Goal: Use online tool/utility: Utilize a website feature to perform a specific function

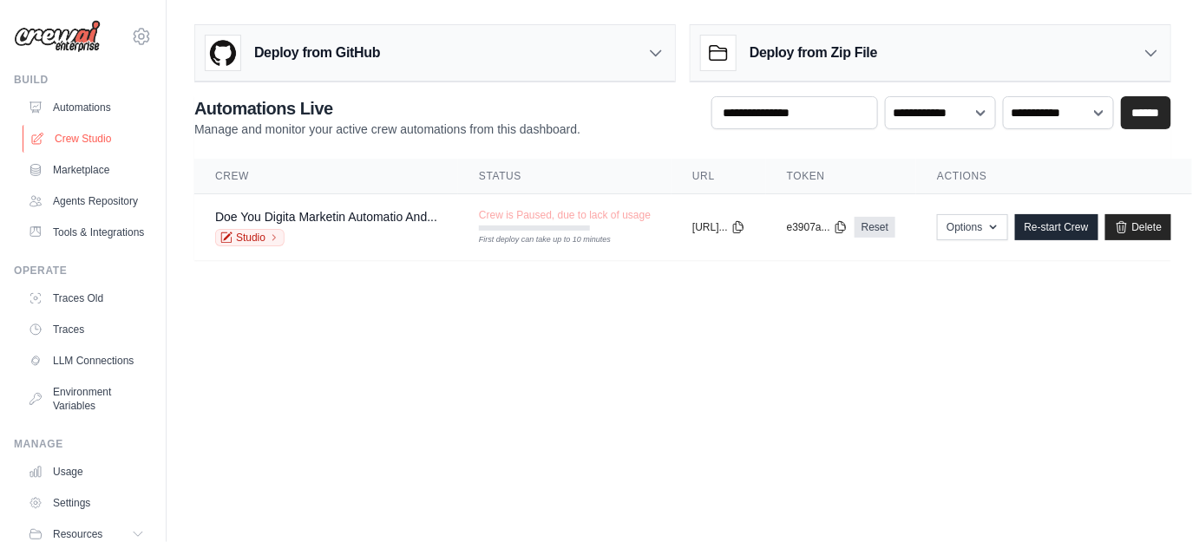
click at [83, 143] on link "Crew Studio" at bounding box center [88, 139] width 131 height 28
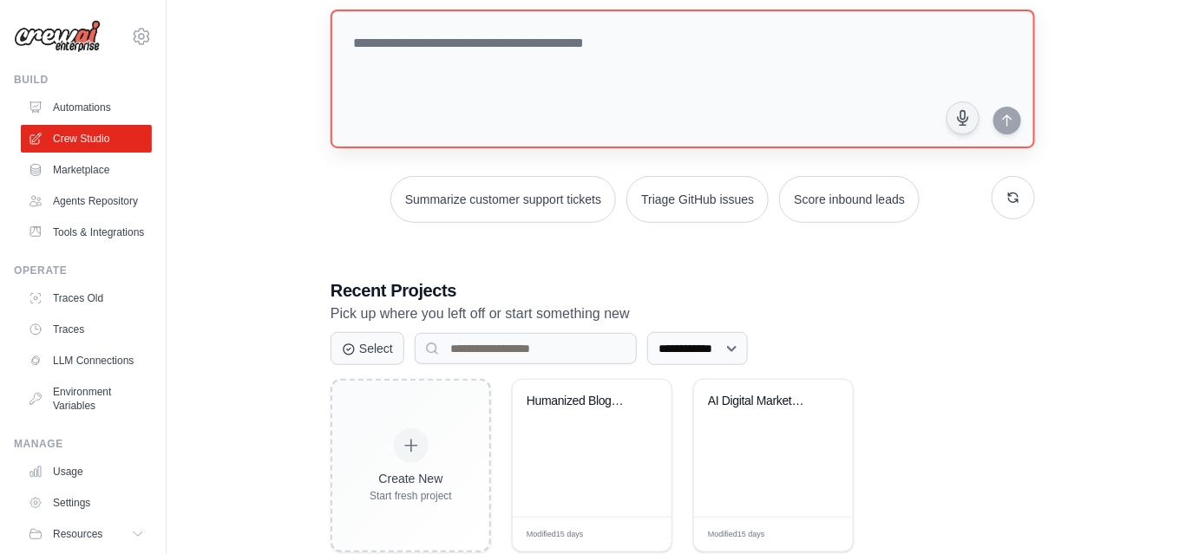
scroll to position [143, 0]
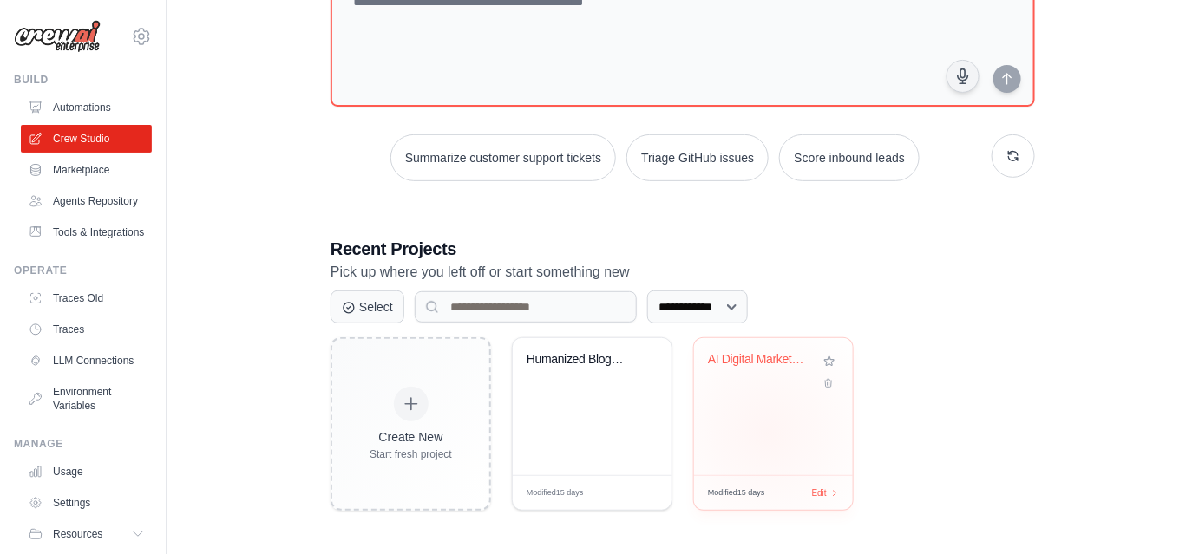
click at [768, 432] on div "AI Digital Marketing Team" at bounding box center [773, 406] width 159 height 137
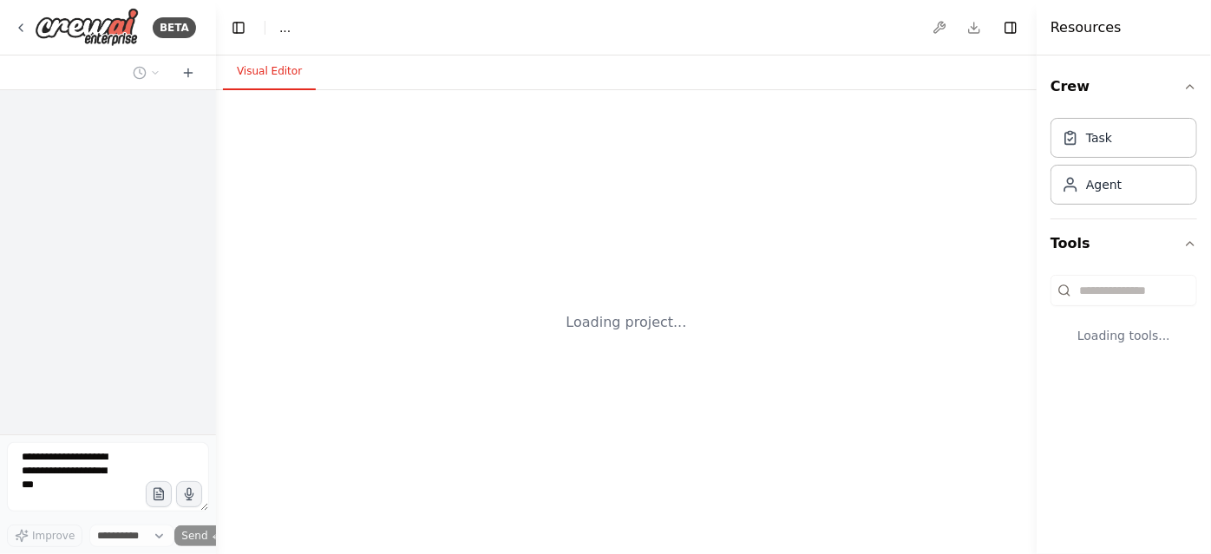
select select "****"
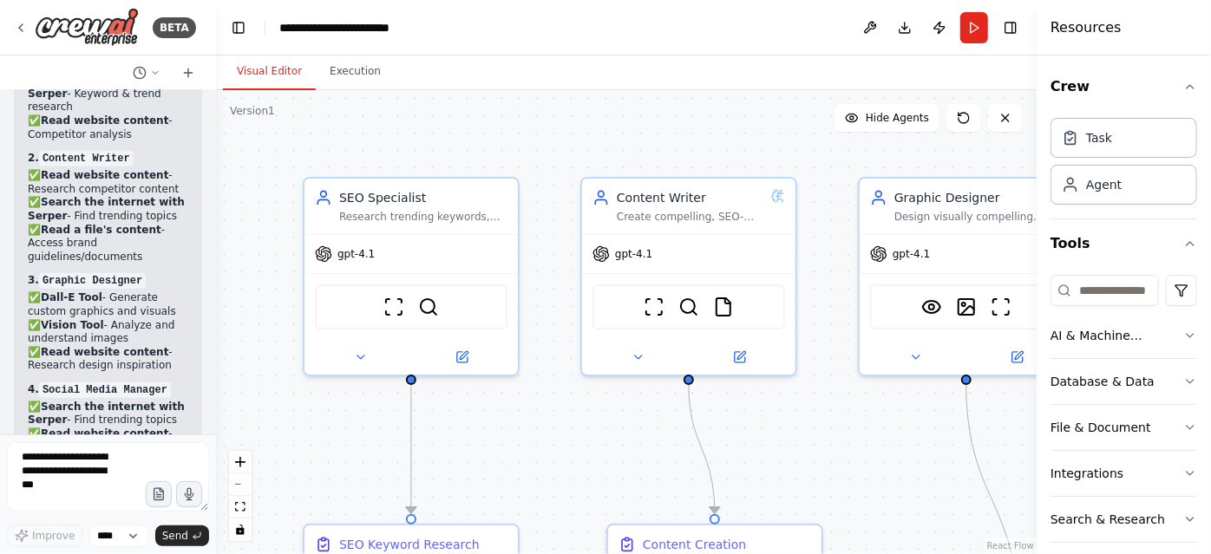
scroll to position [13755, 0]
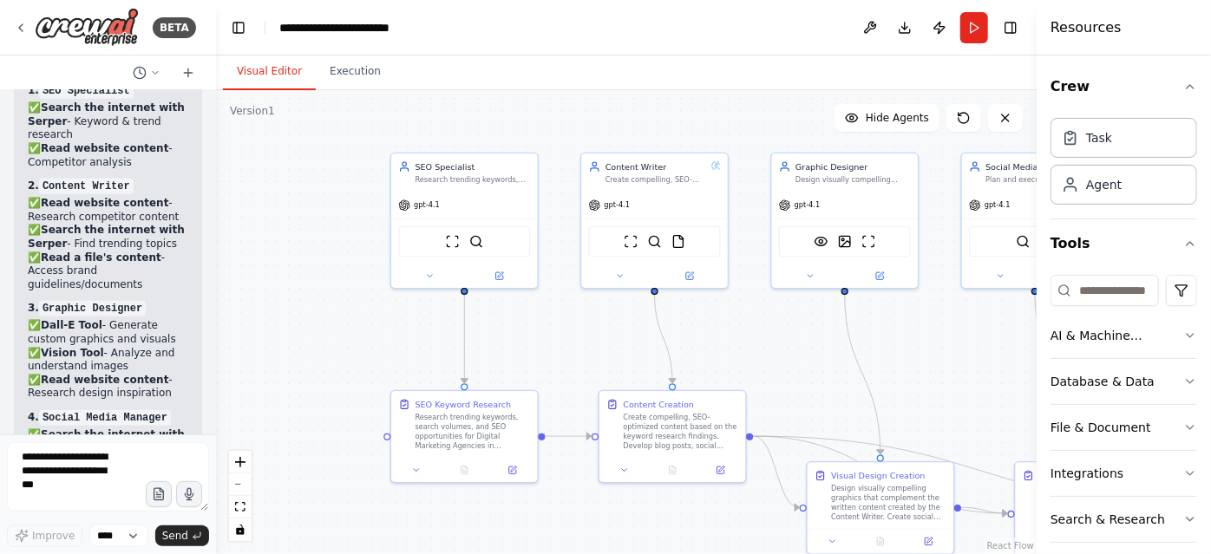
drag, startPoint x: 713, startPoint y: 389, endPoint x: 689, endPoint y: 318, distance: 74.4
click at [689, 318] on div ".deletable-edge-delete-btn { width: 20px; height: 20px; border: 0px solid #ffff…" at bounding box center [626, 322] width 821 height 464
